Goal: Task Accomplishment & Management: Use online tool/utility

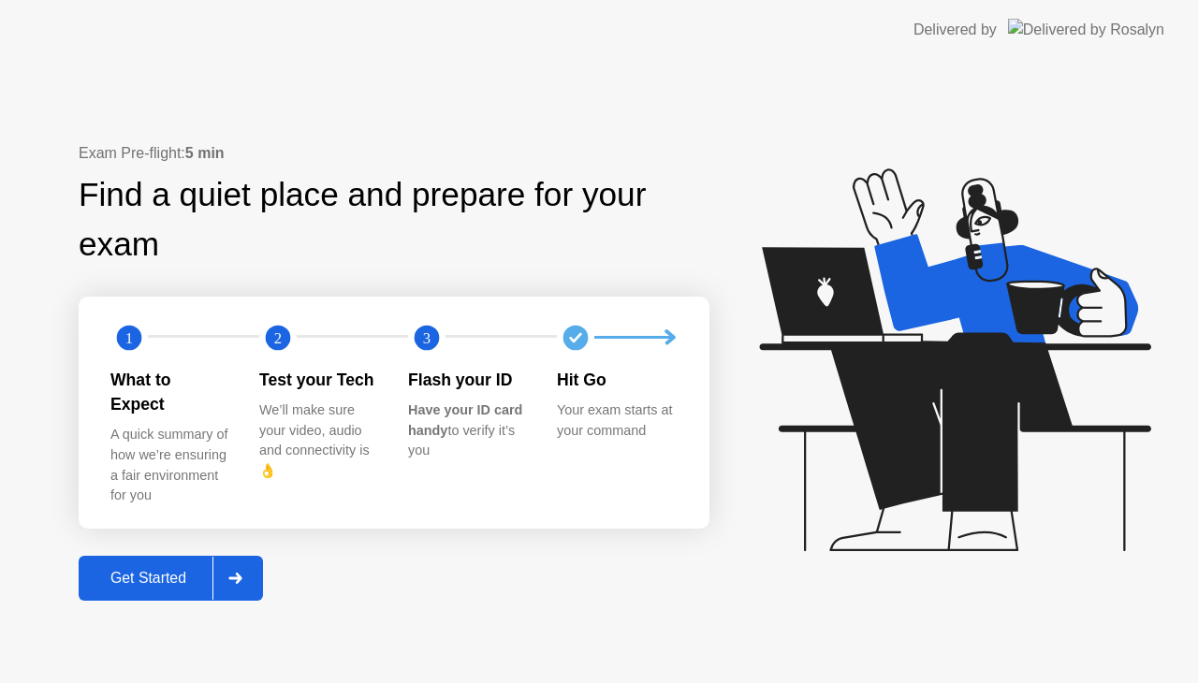
click at [156, 570] on div "Get Started" at bounding box center [148, 578] width 128 height 17
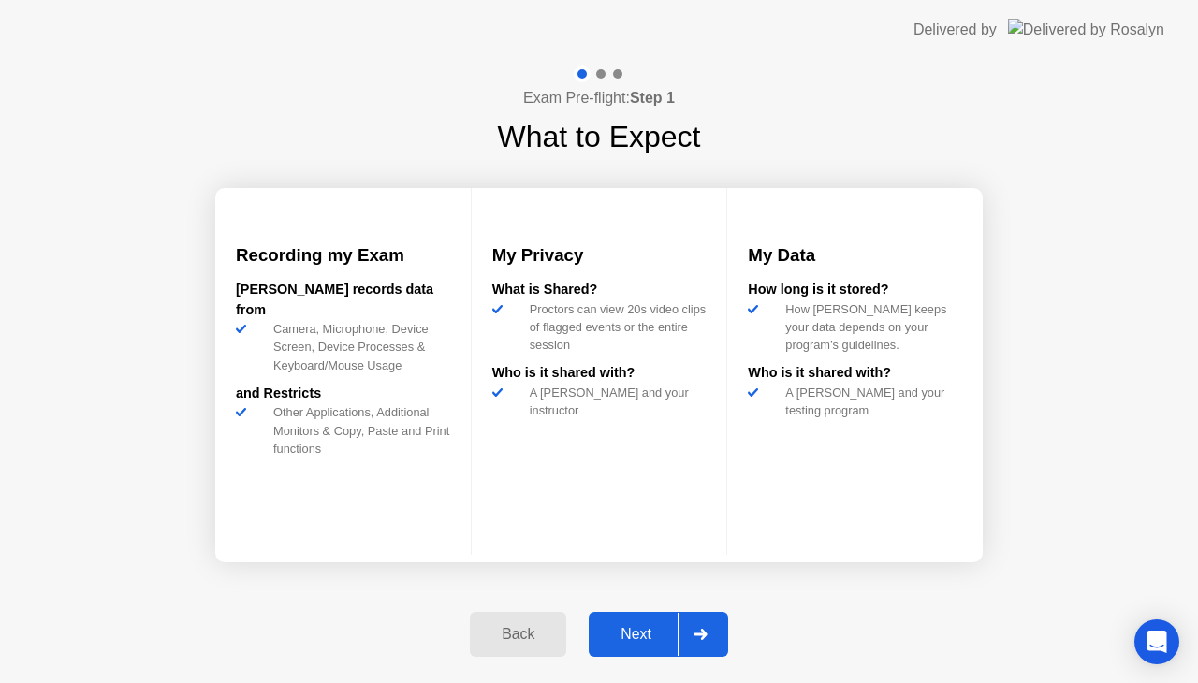
click at [622, 631] on div "Next" at bounding box center [635, 634] width 83 height 17
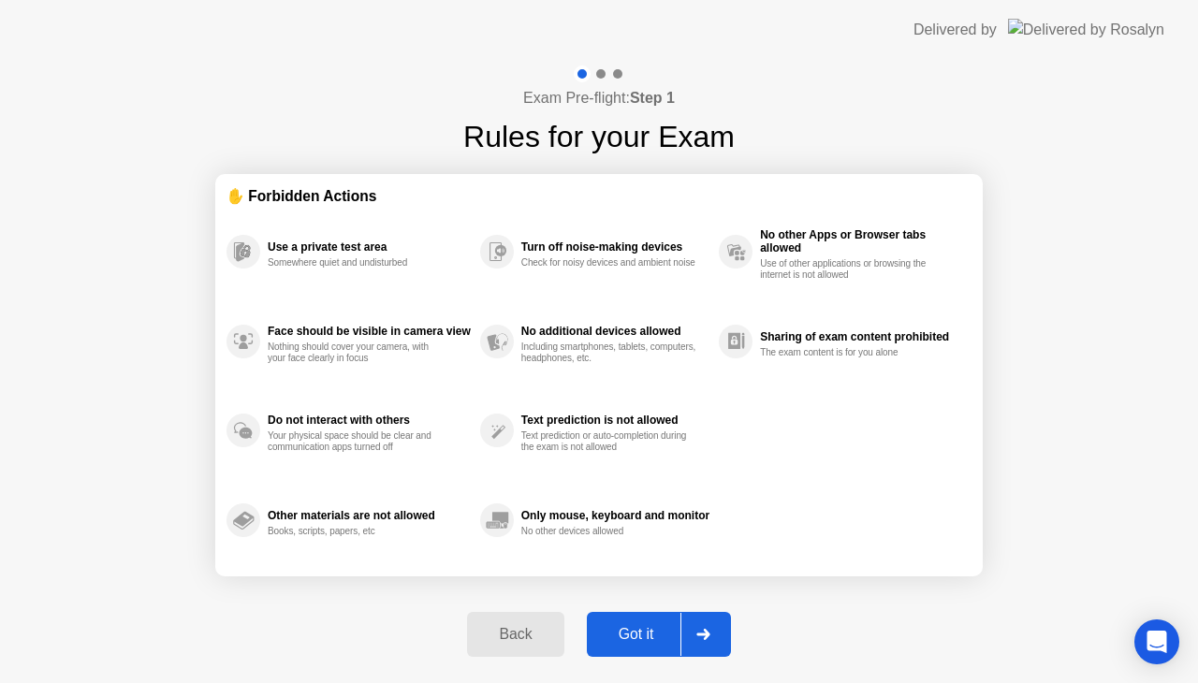
click at [626, 603] on div "Back Got it" at bounding box center [599, 635] width 286 height 86
click at [639, 656] on button "Got it" at bounding box center [659, 634] width 144 height 45
select select "**********"
select select "*******"
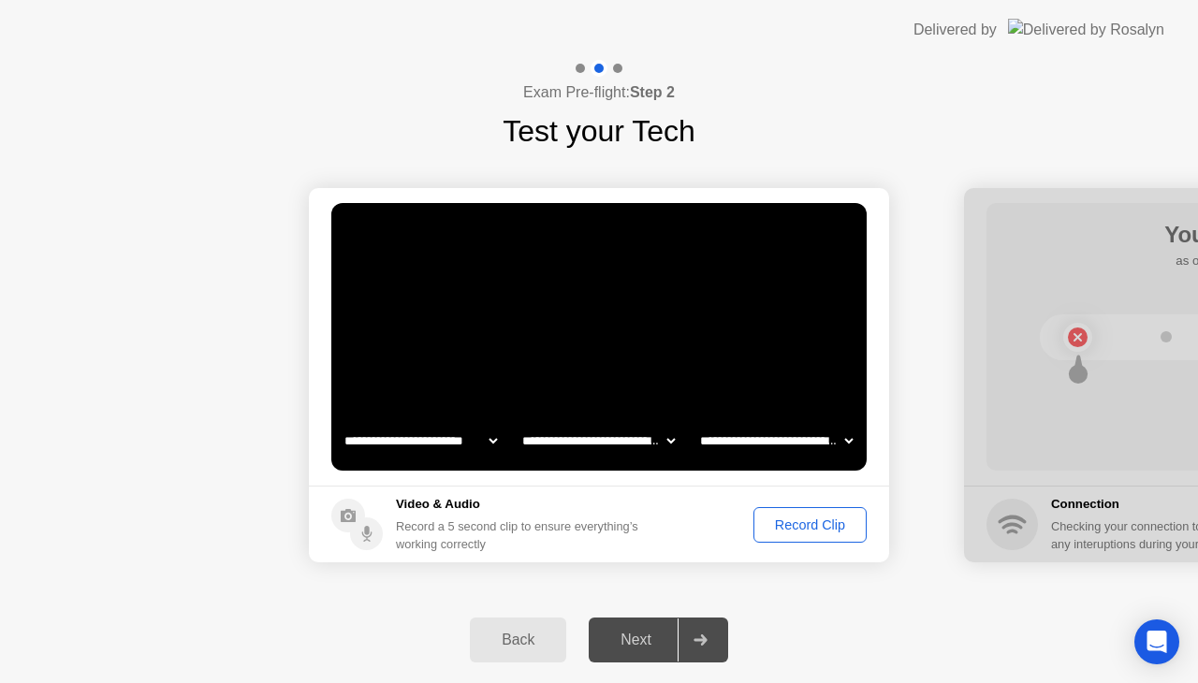
click at [822, 510] on button "Record Clip" at bounding box center [810, 525] width 113 height 36
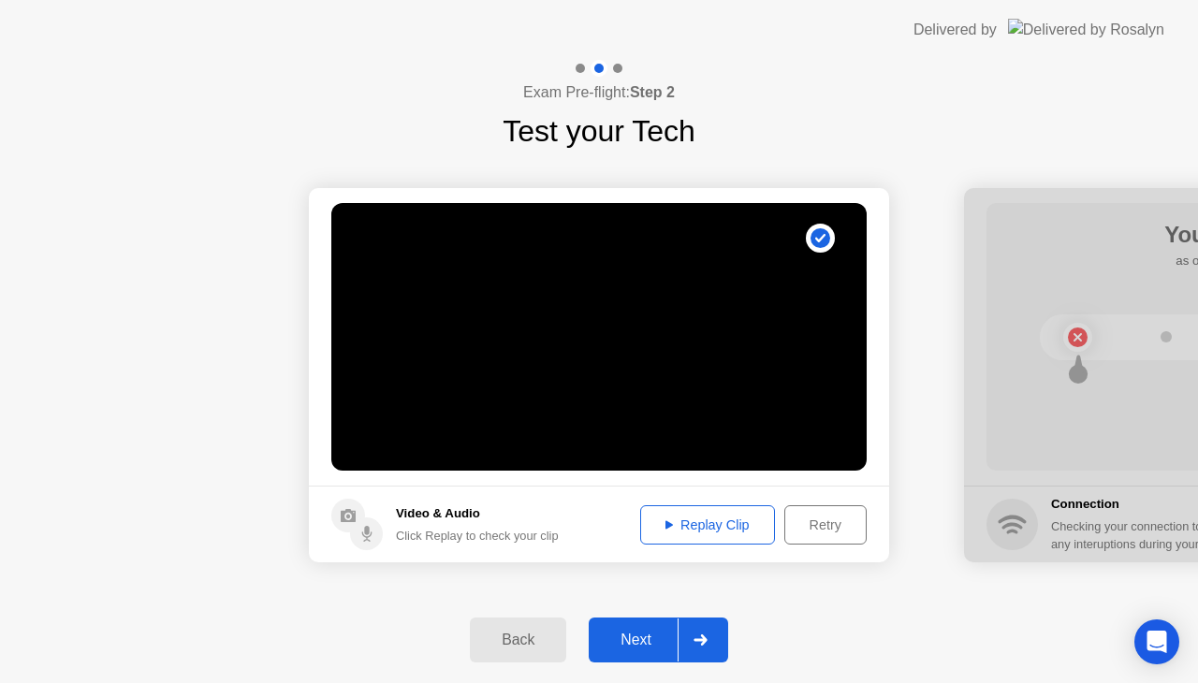
click at [654, 641] on div "Next" at bounding box center [635, 640] width 83 height 17
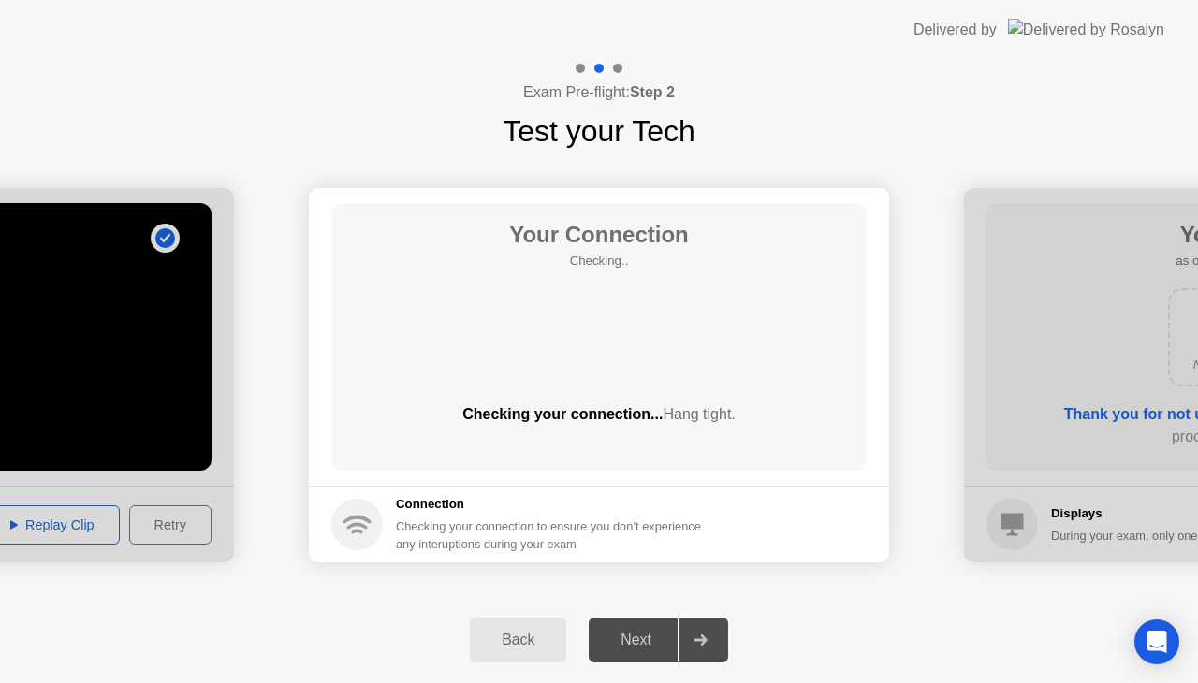
click at [653, 642] on div "Next" at bounding box center [635, 640] width 83 height 17
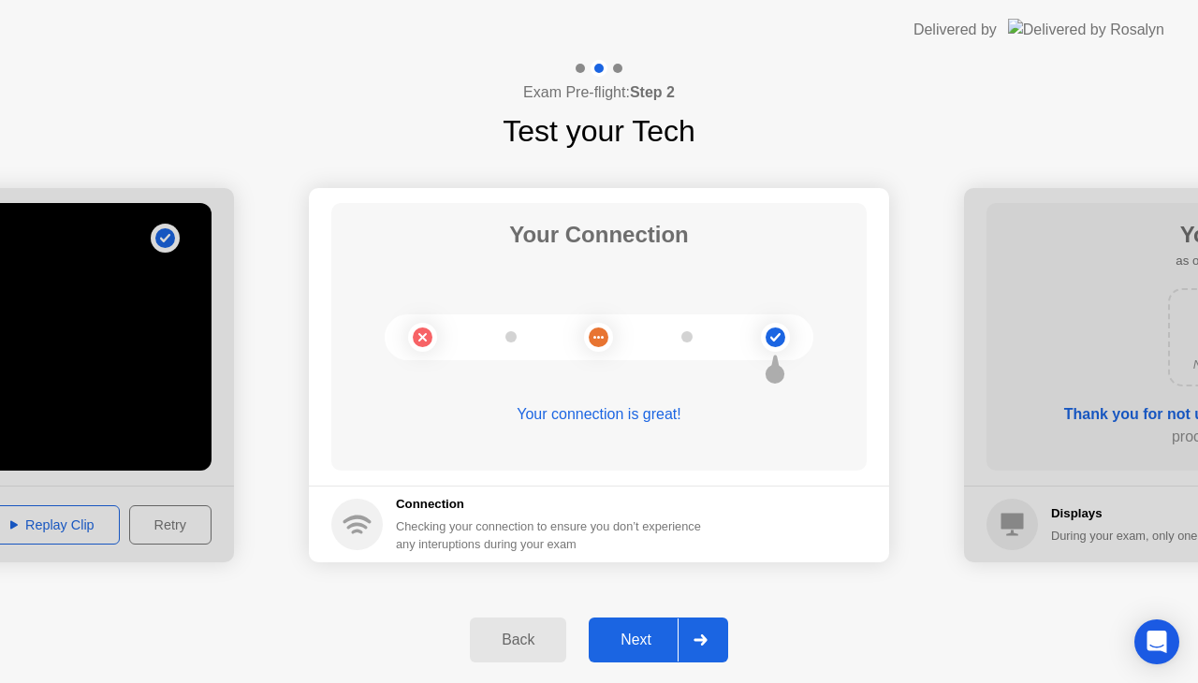
click at [634, 640] on div "Next" at bounding box center [635, 640] width 83 height 17
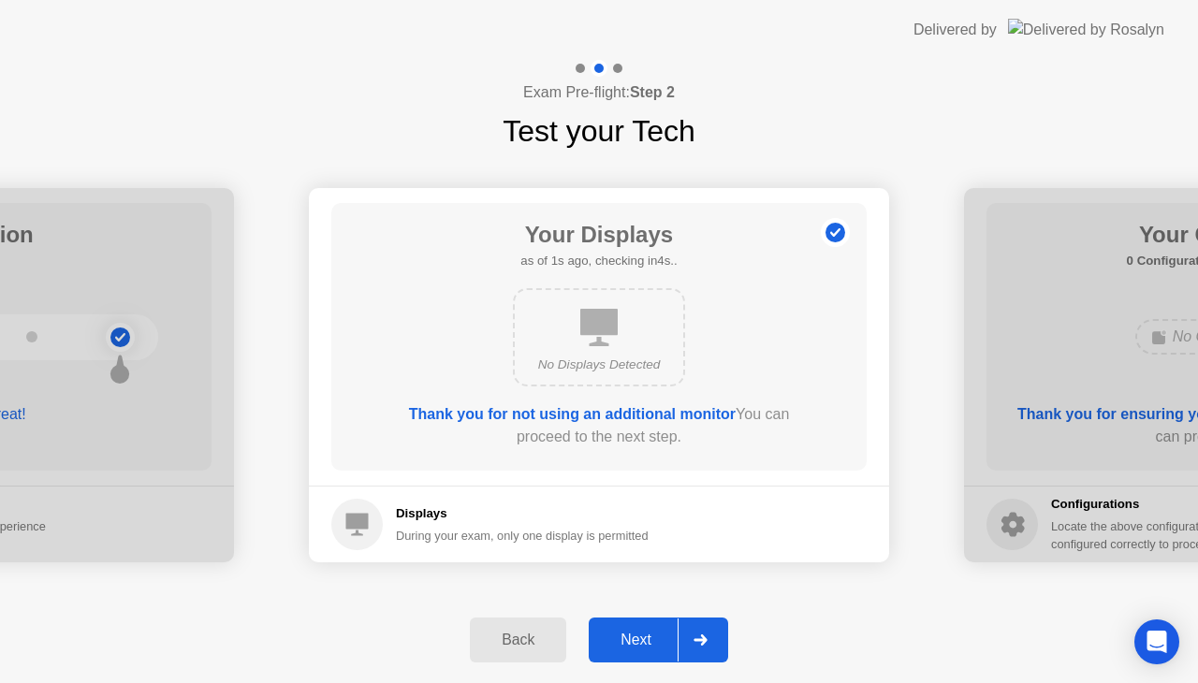
click at [636, 640] on div "Next" at bounding box center [635, 640] width 83 height 17
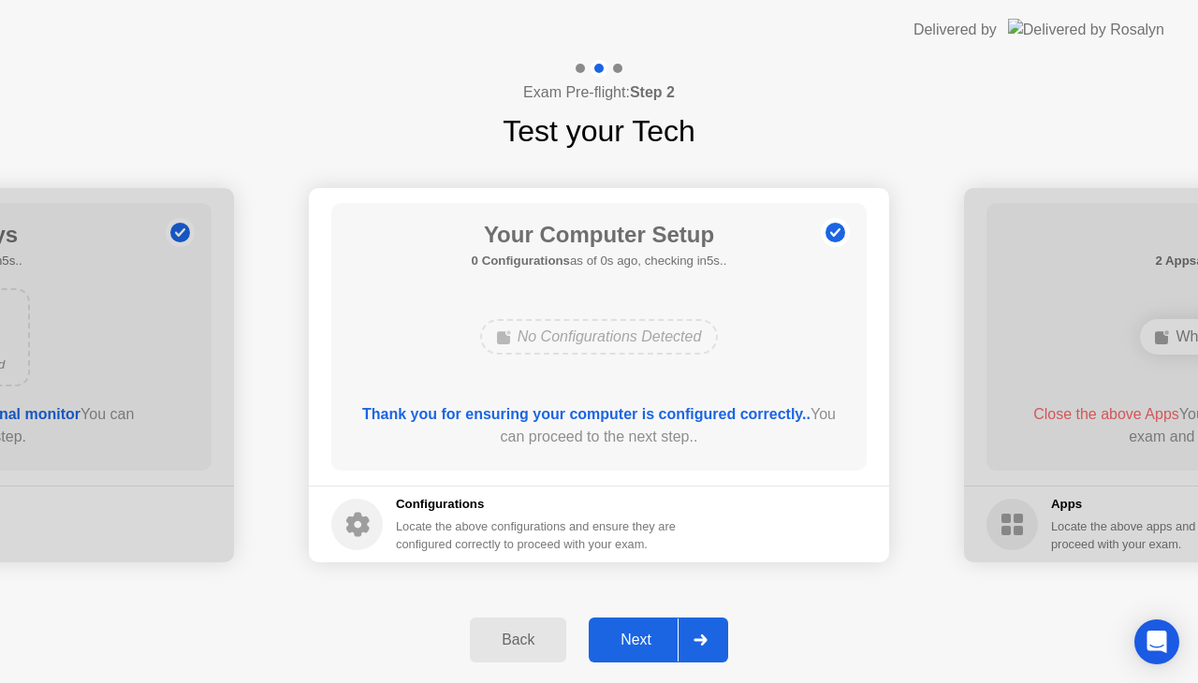
click at [636, 640] on div "Next" at bounding box center [635, 640] width 83 height 17
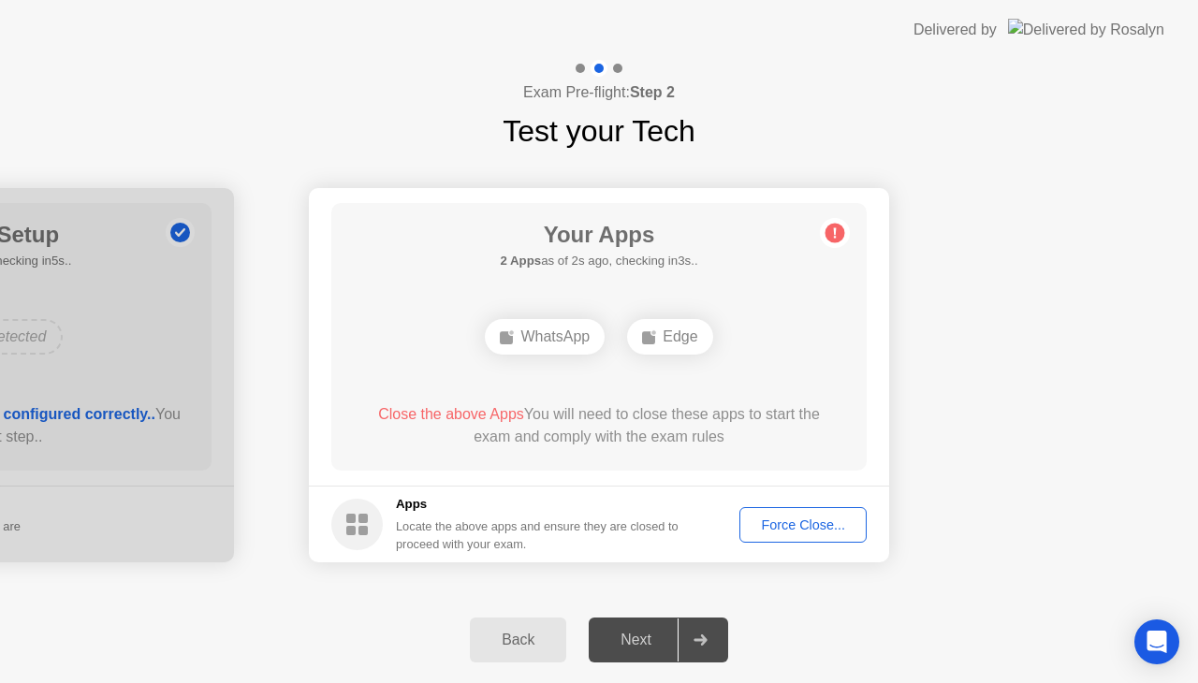
click at [636, 640] on div "Next" at bounding box center [635, 640] width 83 height 17
click at [863, 514] on button "Force Close..." at bounding box center [803, 525] width 127 height 36
click at [799, 526] on div "Force Close..." at bounding box center [803, 525] width 114 height 15
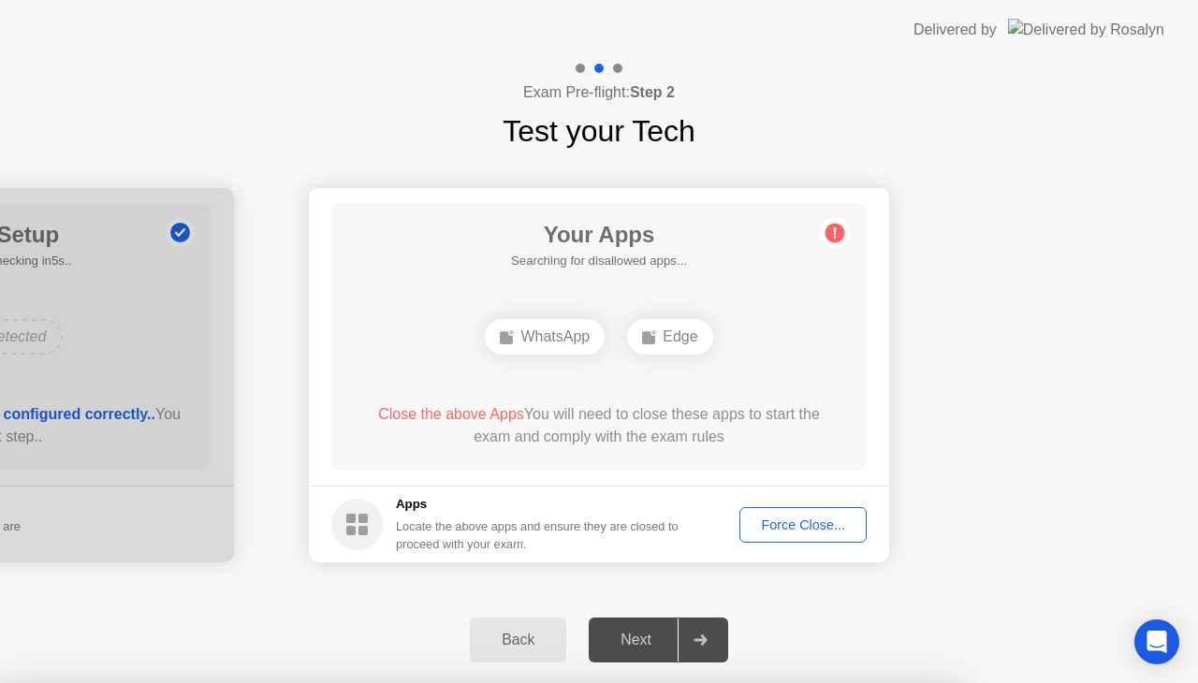
click at [792, 518] on div "Force Close..." at bounding box center [803, 525] width 114 height 15
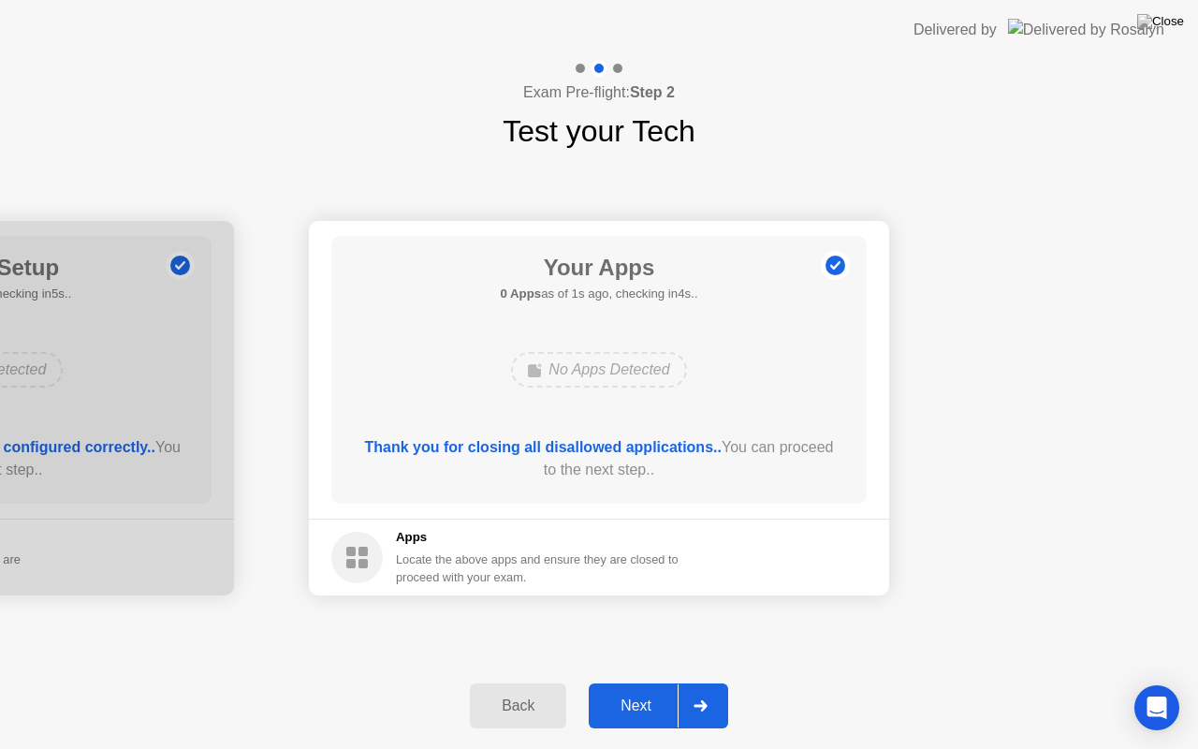
click at [630, 682] on div "Next" at bounding box center [635, 705] width 83 height 17
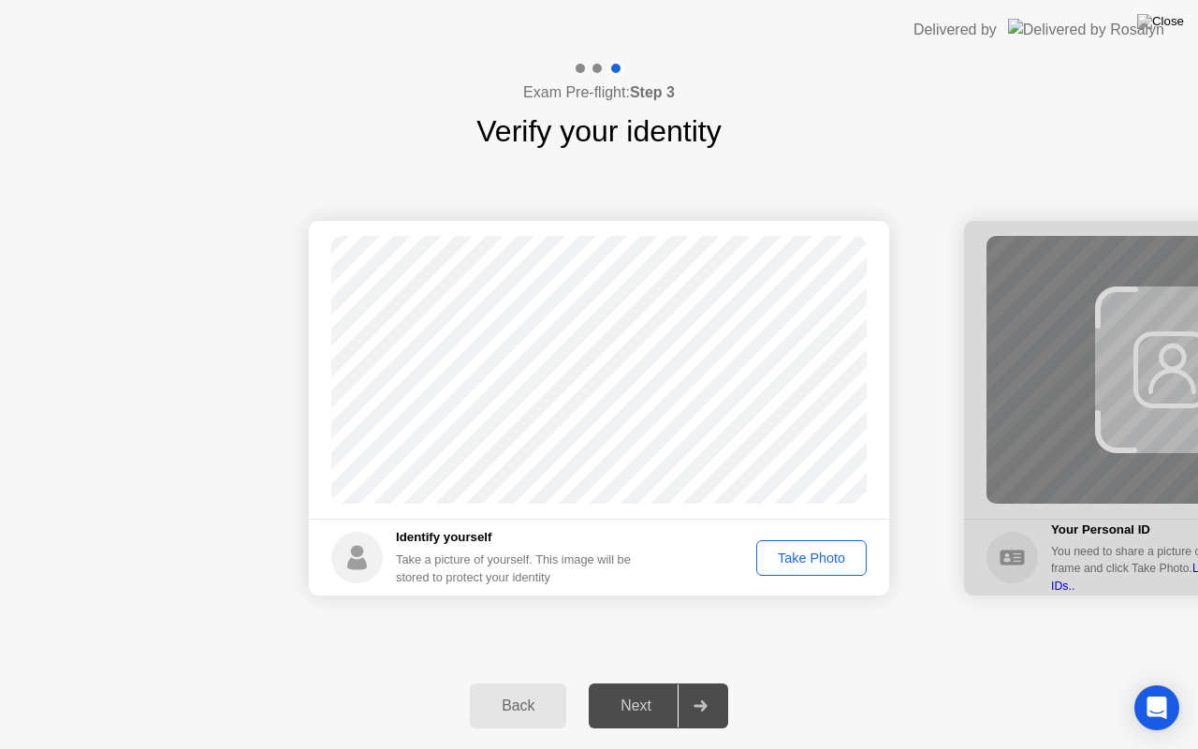
click at [811, 554] on div "Take Photo" at bounding box center [811, 557] width 97 height 15
click at [659, 682] on div "Next" at bounding box center [635, 705] width 83 height 17
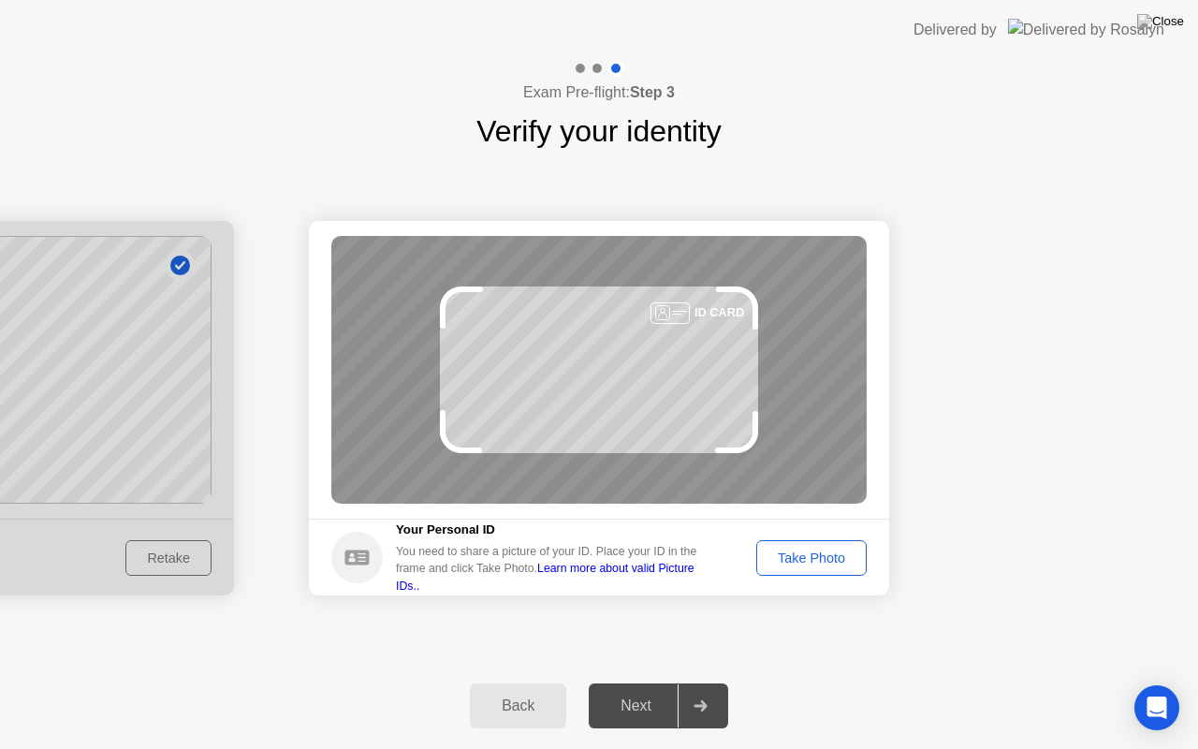
click at [800, 558] on div "Take Photo" at bounding box center [811, 557] width 97 height 15
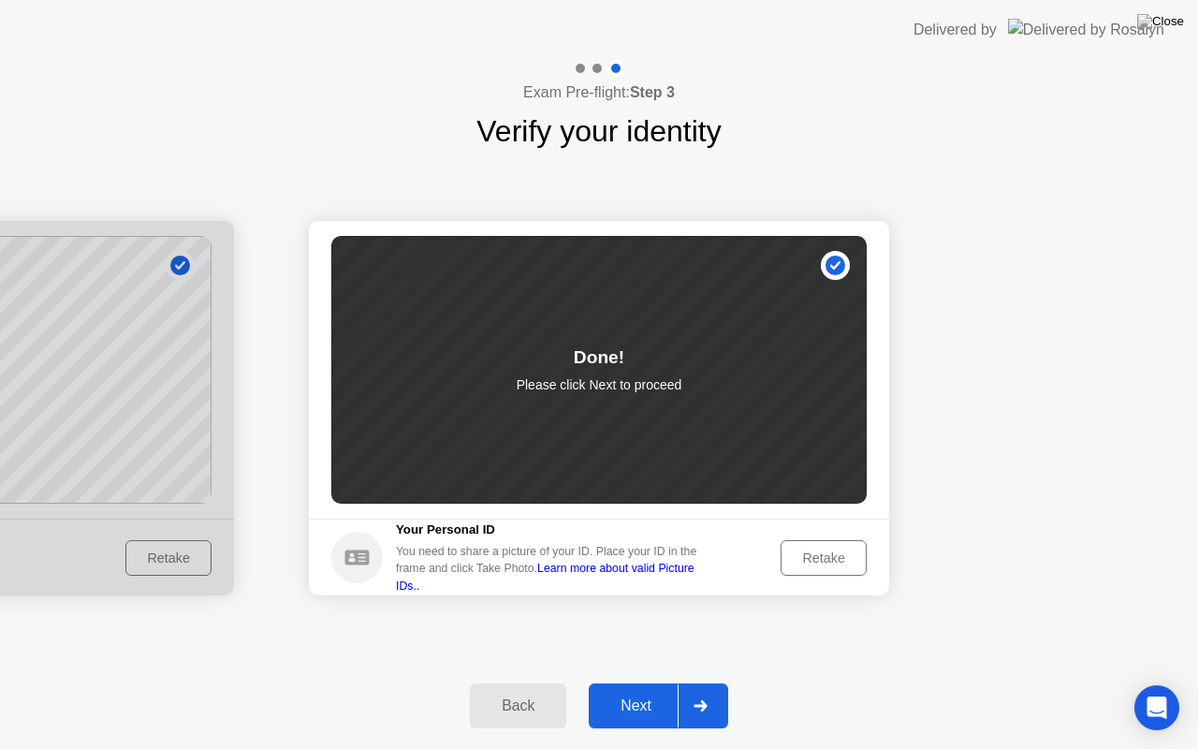
click at [637, 682] on button "Next" at bounding box center [658, 705] width 139 height 45
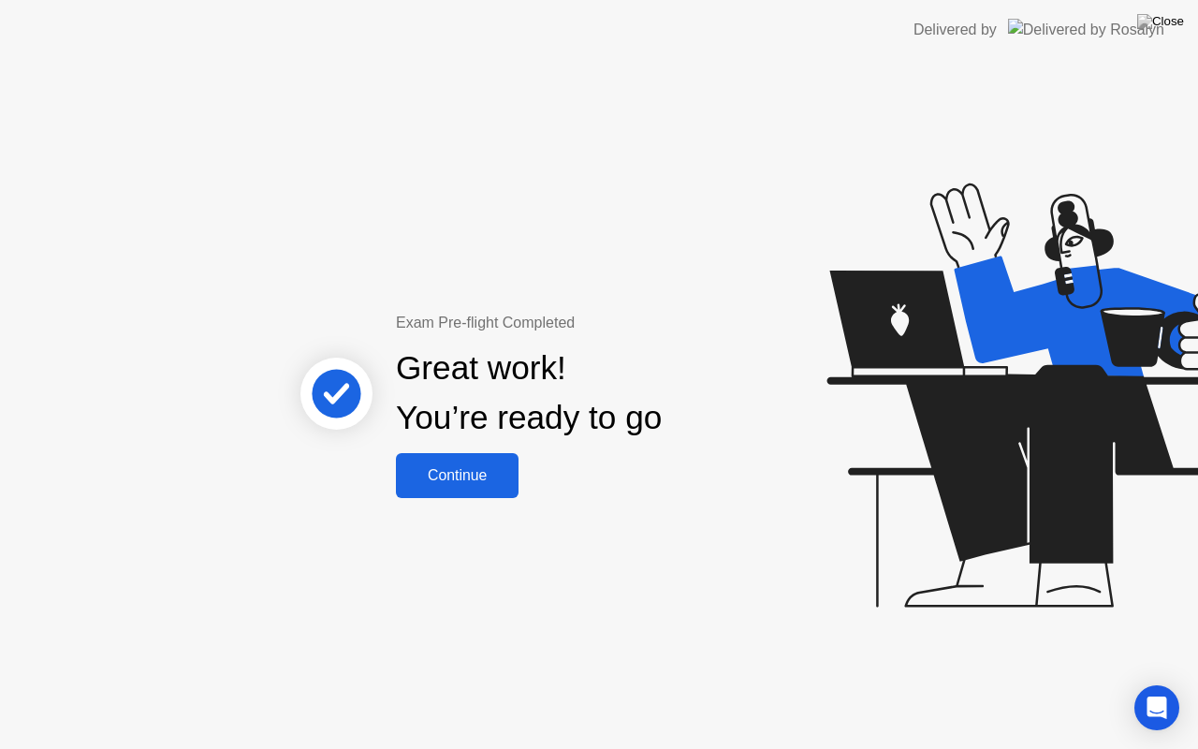
click at [490, 493] on button "Continue" at bounding box center [457, 475] width 123 height 45
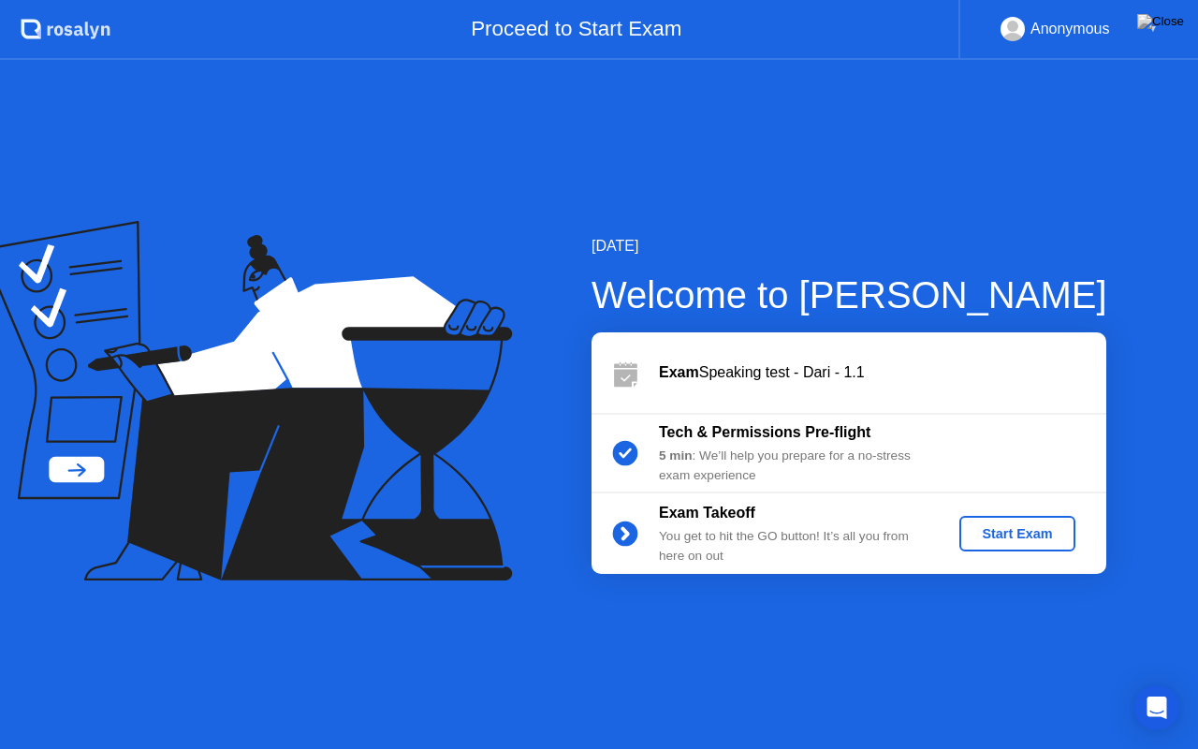
click at [1019, 519] on button "Start Exam" at bounding box center [1017, 534] width 115 height 36
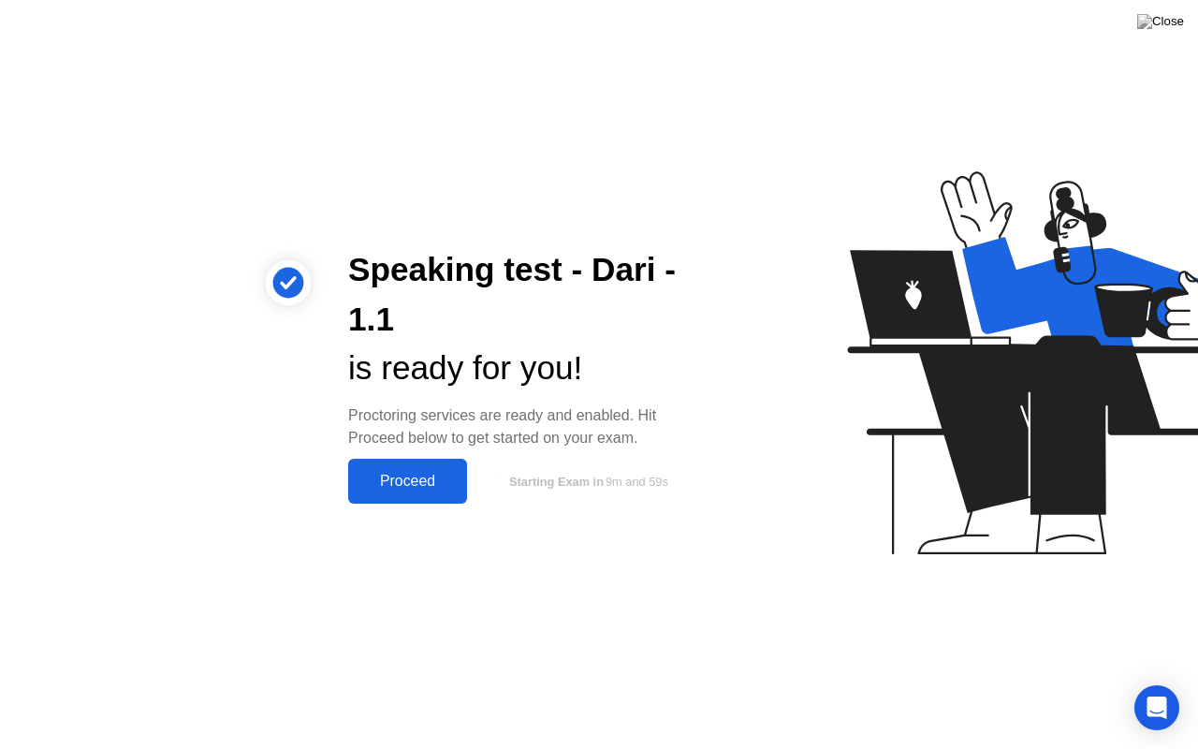
click at [428, 479] on div "Proceed" at bounding box center [408, 481] width 108 height 17
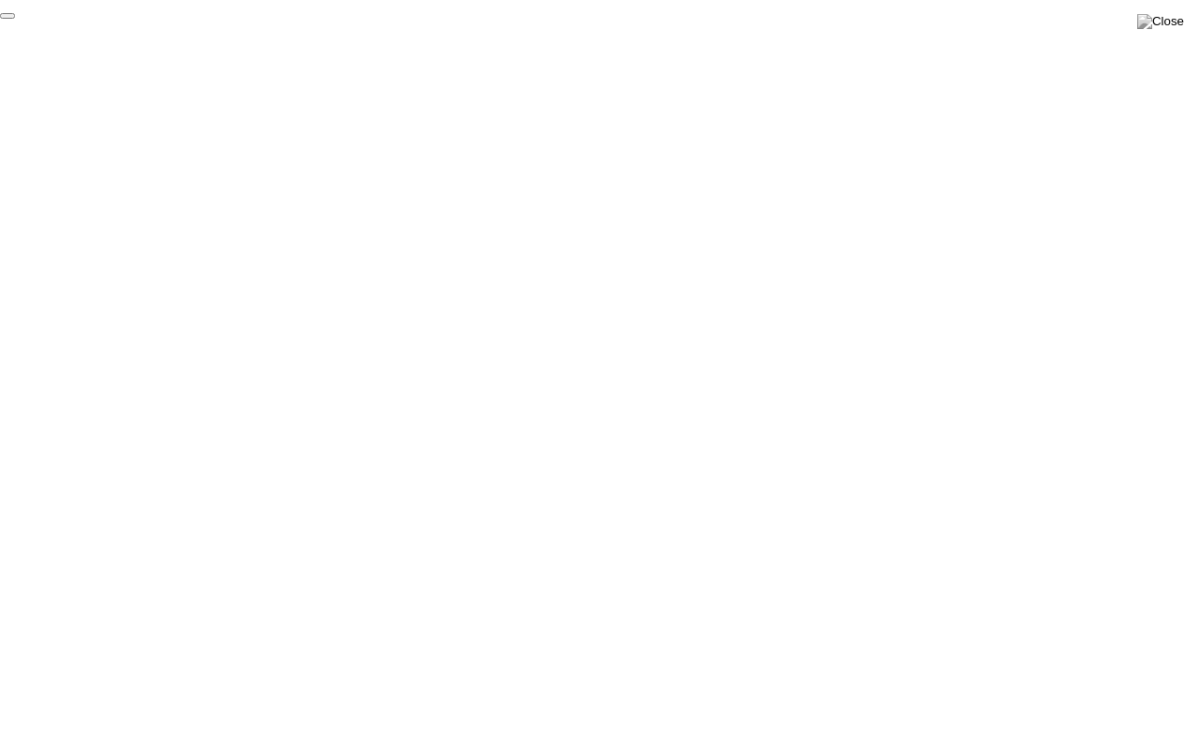
click div "End Proctoring Session"
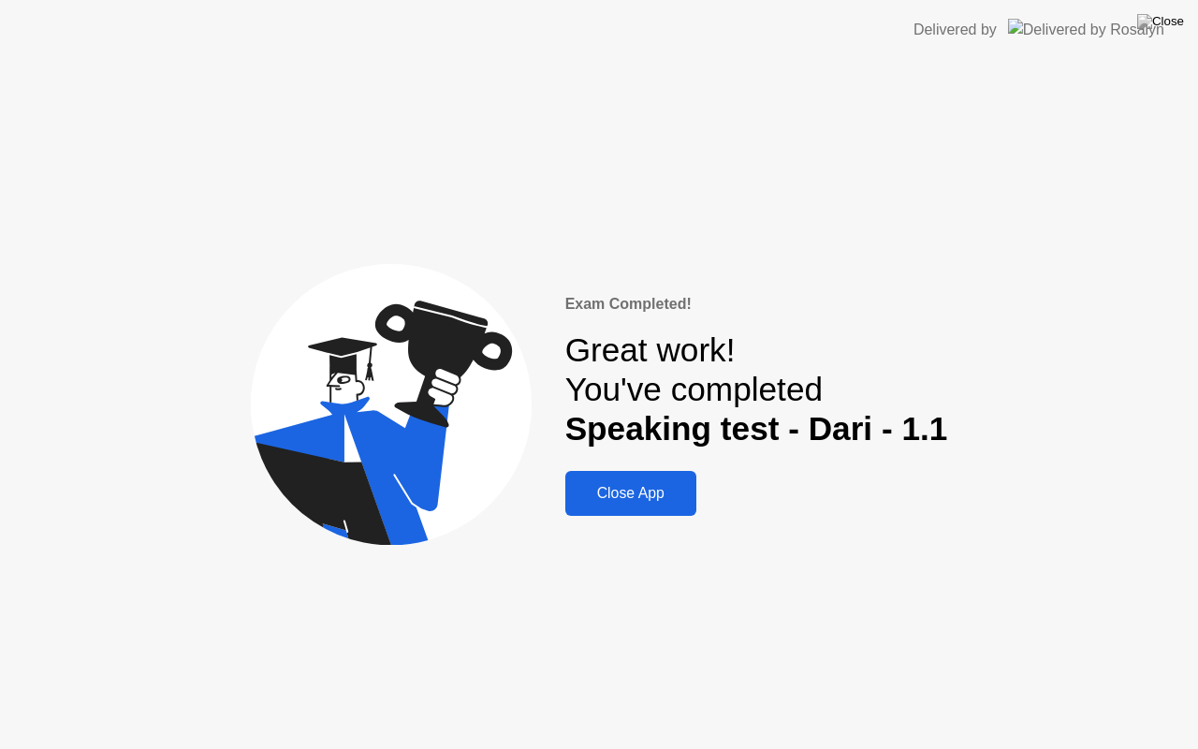
click at [670, 481] on button "Close App" at bounding box center [630, 493] width 131 height 45
